Goal: Transaction & Acquisition: Download file/media

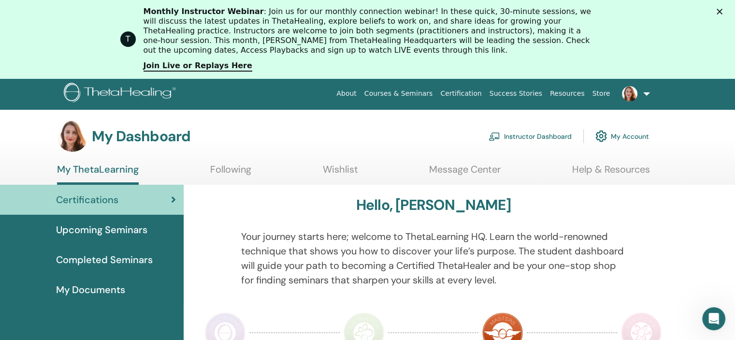
click at [106, 260] on span "Completed Seminars" at bounding box center [104, 259] width 97 height 15
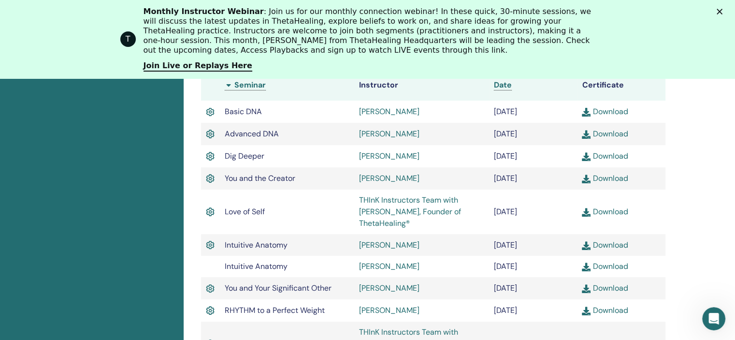
scroll to position [342, 0]
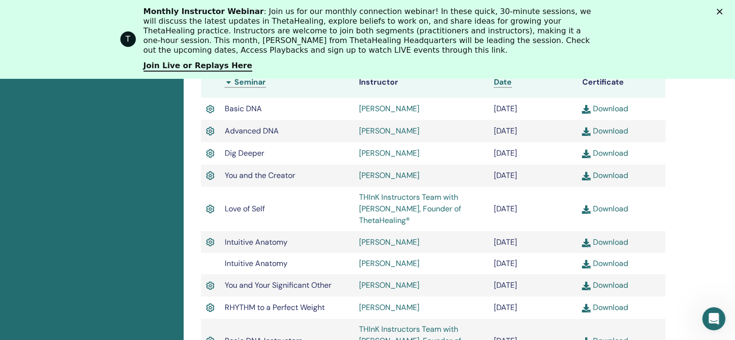
click at [609, 107] on link "Download" at bounding box center [605, 108] width 46 height 10
click at [609, 131] on link "Download" at bounding box center [605, 131] width 46 height 10
click at [606, 155] on link "Download" at bounding box center [605, 153] width 46 height 10
click at [613, 175] on link "Download" at bounding box center [605, 175] width 46 height 10
click at [602, 287] on link "Download" at bounding box center [605, 285] width 46 height 10
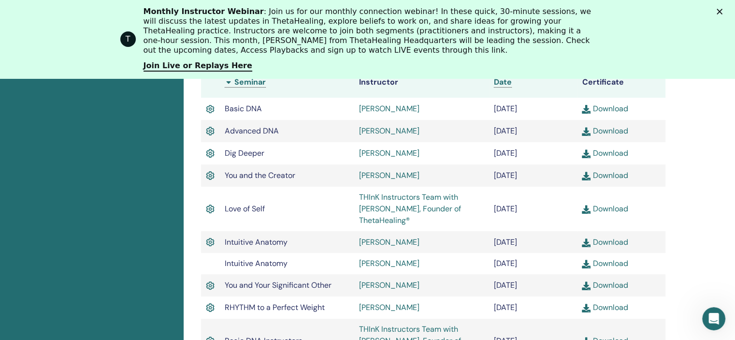
click at [602, 287] on link "Download" at bounding box center [605, 285] width 46 height 10
click at [608, 308] on link "Download" at bounding box center [605, 307] width 46 height 10
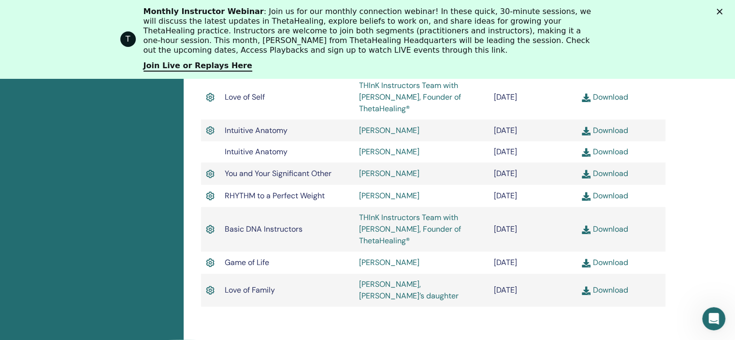
scroll to position [455, 0]
click at [635, 133] on td "Download" at bounding box center [621, 129] width 88 height 22
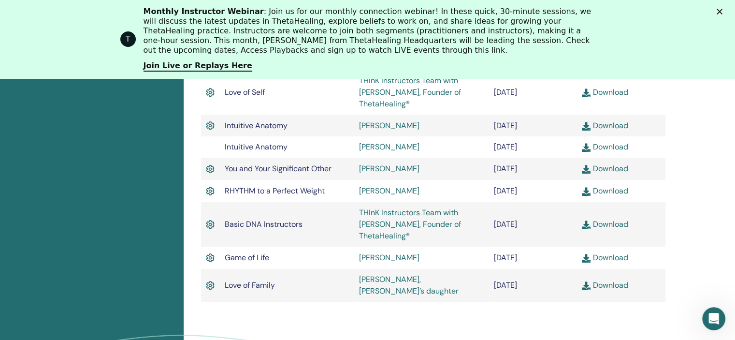
scroll to position [462, 0]
